Goal: Use online tool/utility: Utilize a website feature to perform a specific function

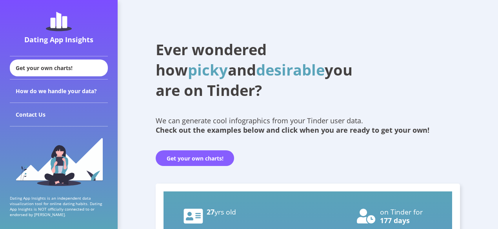
click at [193, 159] on button "Get your own charts!" at bounding box center [195, 158] width 78 height 16
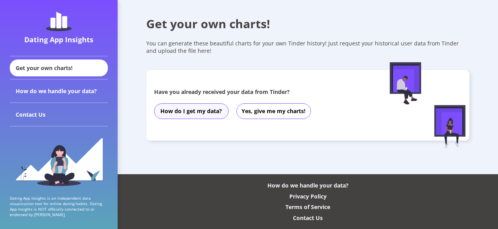
click at [203, 113] on button "How do I get my data?" at bounding box center [191, 111] width 74 height 16
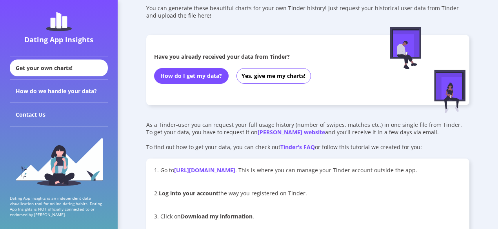
scroll to position [78, 0]
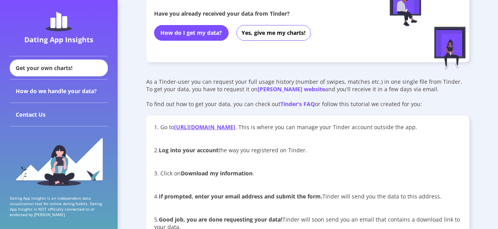
click at [208, 127] on link "[URL][DOMAIN_NAME]" at bounding box center [204, 126] width 61 height 7
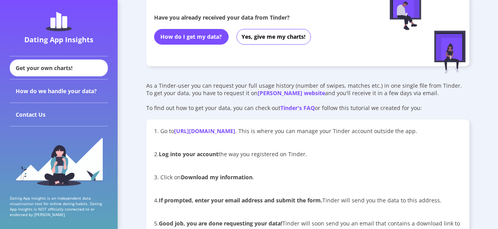
scroll to position [39, 0]
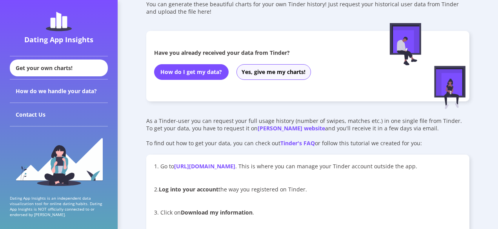
click at [300, 74] on button "Yes, give me my charts!" at bounding box center [273, 72] width 74 height 16
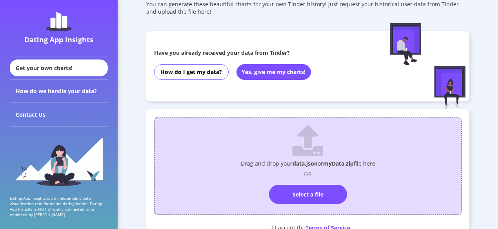
scroll to position [118, 0]
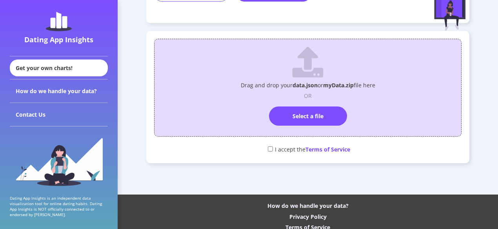
click at [268, 150] on input "checkbox" at bounding box center [270, 149] width 5 height 5
checkbox input "true"
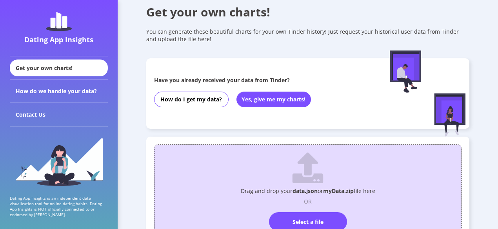
scroll to position [0, 0]
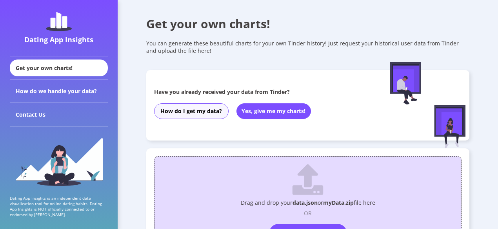
click at [210, 112] on button "How do I get my data?" at bounding box center [191, 111] width 74 height 16
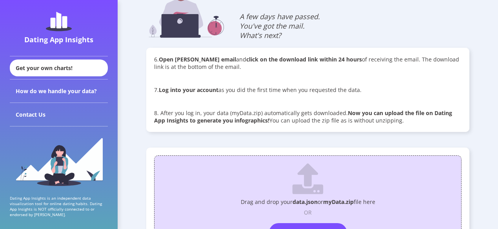
scroll to position [392, 0]
